Goal: Transaction & Acquisition: Subscribe to service/newsletter

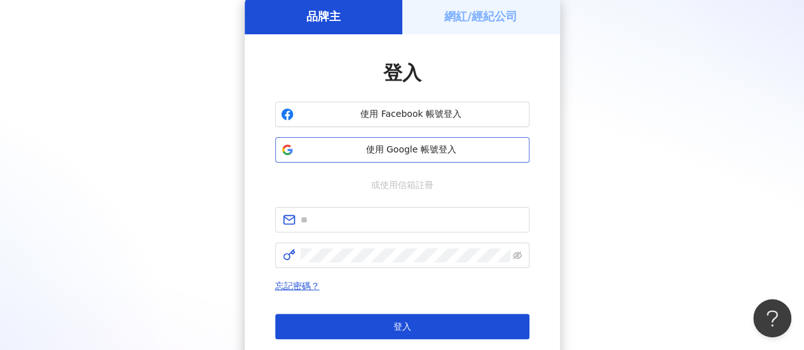
click at [409, 147] on span "使用 Google 帳號登入" at bounding box center [411, 150] width 225 height 13
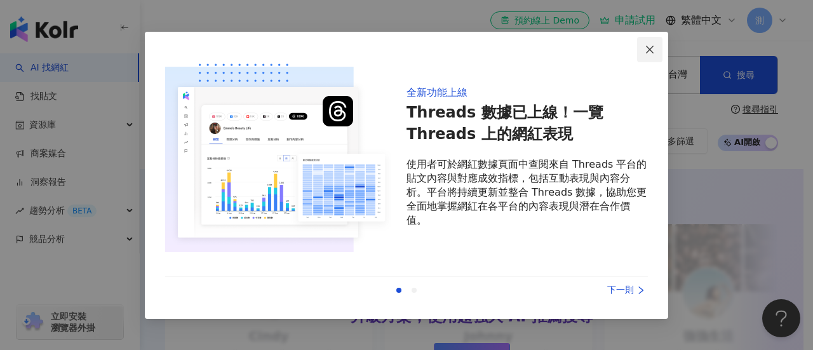
click at [651, 51] on icon "close" at bounding box center [650, 49] width 10 height 10
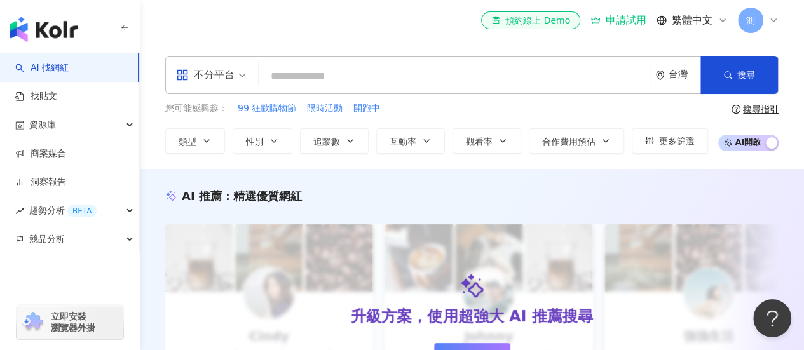
click at [759, 17] on span "測" at bounding box center [750, 20] width 25 height 25
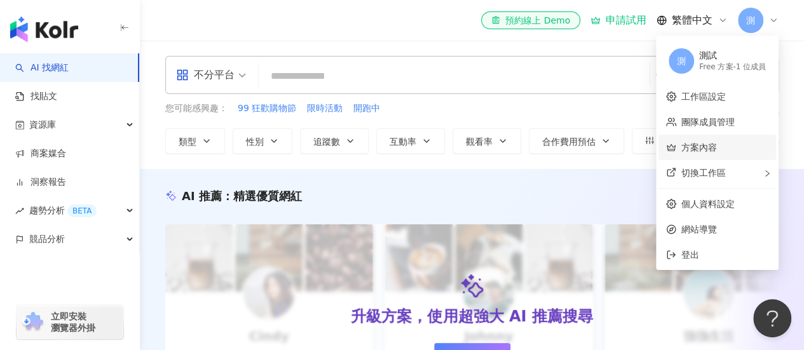
click at [681, 153] on link "方案內容" at bounding box center [699, 147] width 36 height 10
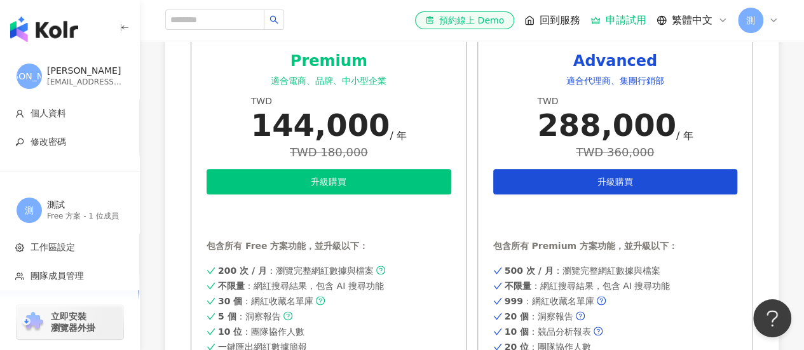
scroll to position [649, 0]
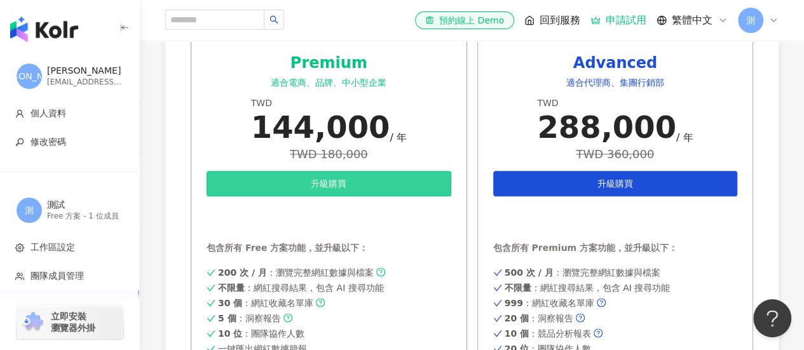
click at [400, 184] on button "升級購買" at bounding box center [329, 183] width 245 height 25
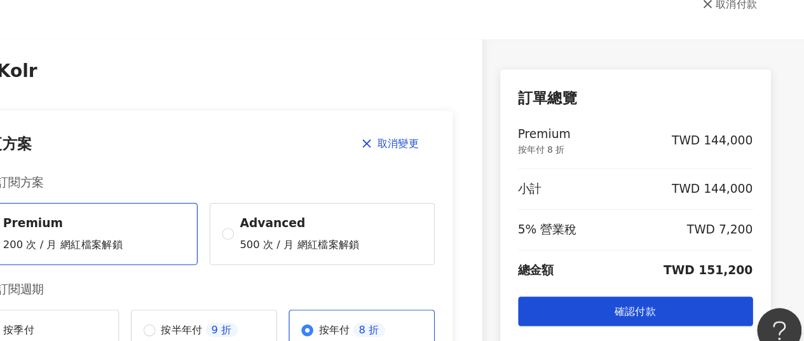
scroll to position [0, 10]
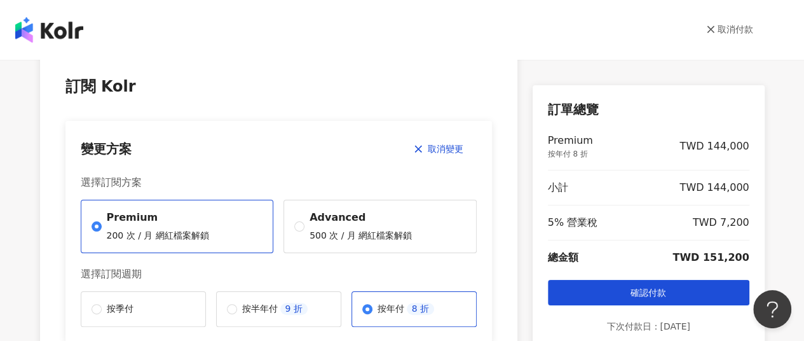
click at [709, 29] on icon at bounding box center [710, 29] width 9 height 9
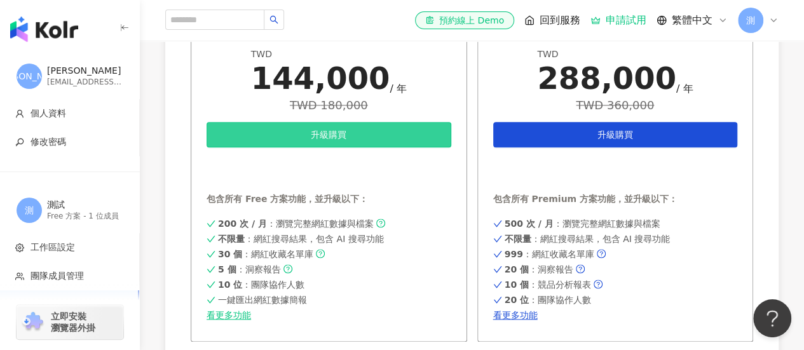
scroll to position [635, 0]
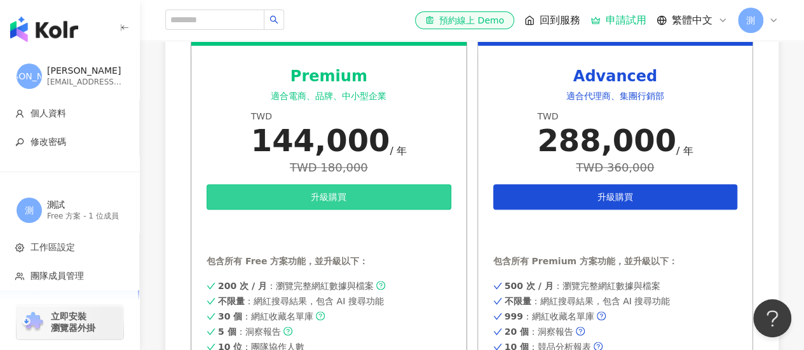
click at [374, 189] on button "升級購買" at bounding box center [329, 196] width 245 height 25
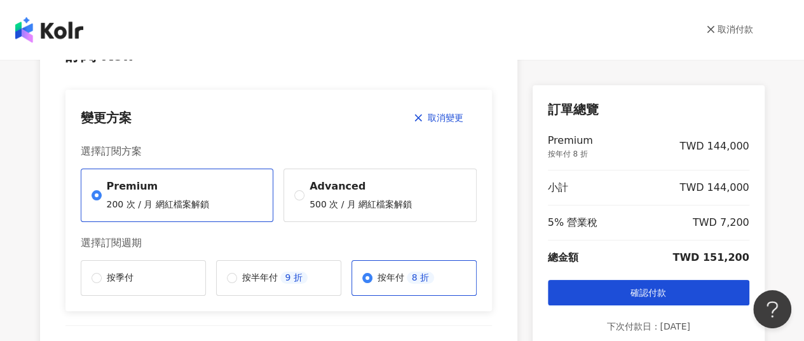
scroll to position [127, 0]
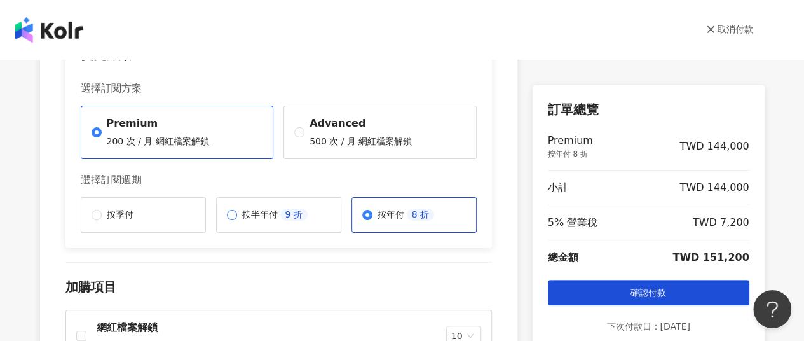
click at [287, 220] on p "9 折" at bounding box center [293, 214] width 27 height 13
